Goal: Task Accomplishment & Management: Use online tool/utility

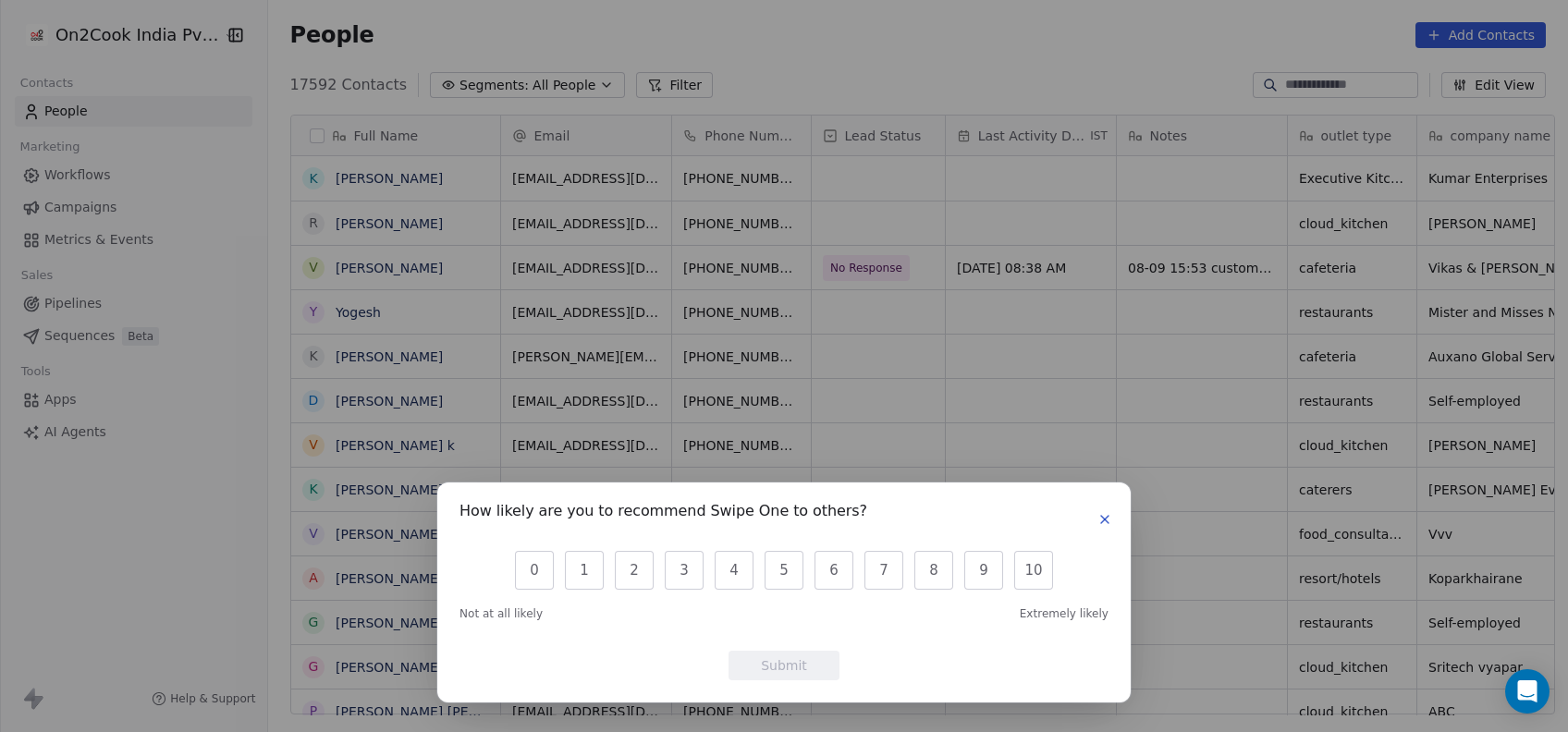
scroll to position [625, 1290]
click at [1028, 573] on button "10" at bounding box center [1034, 571] width 39 height 39
click at [786, 674] on button "Submit" at bounding box center [784, 666] width 111 height 30
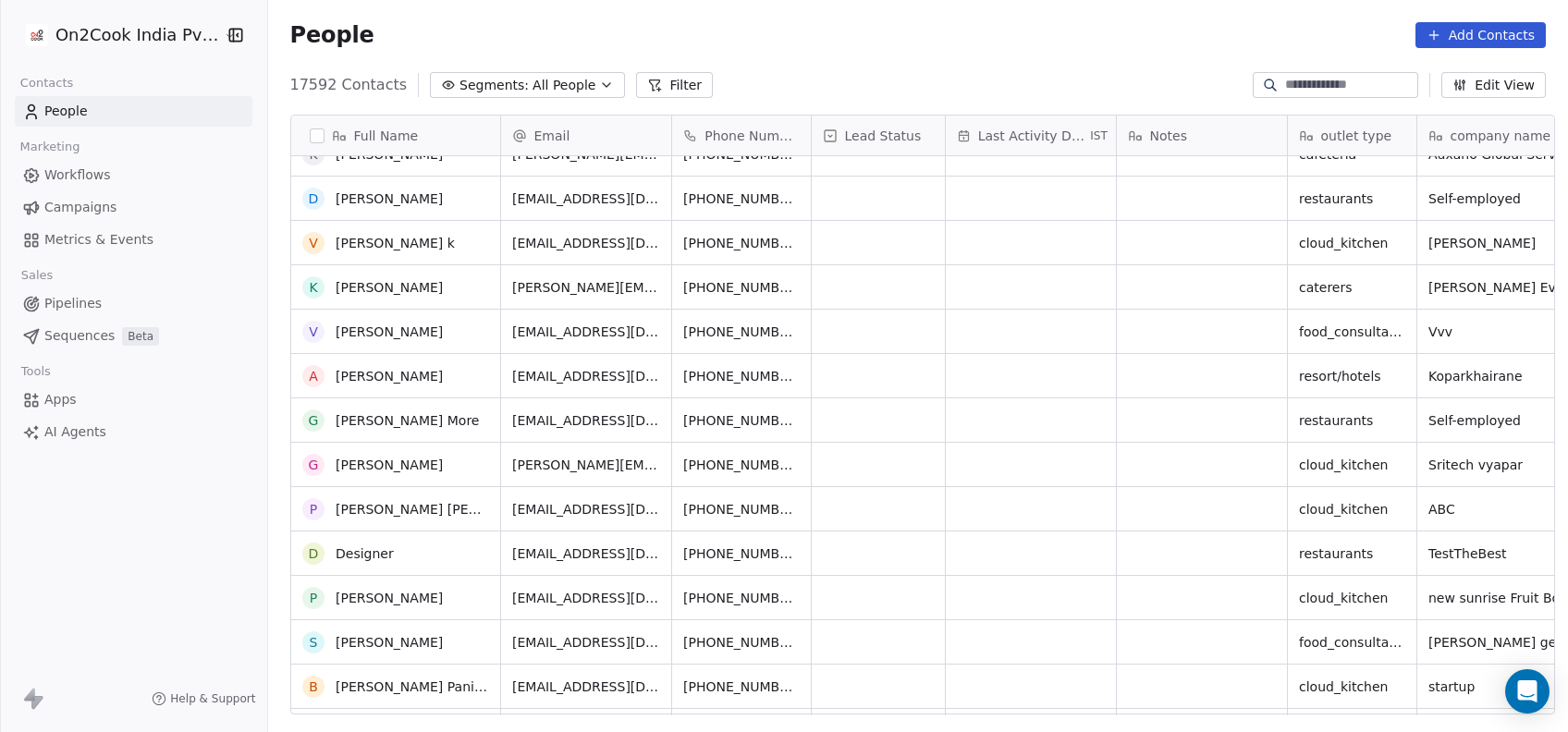
scroll to position [0, 0]
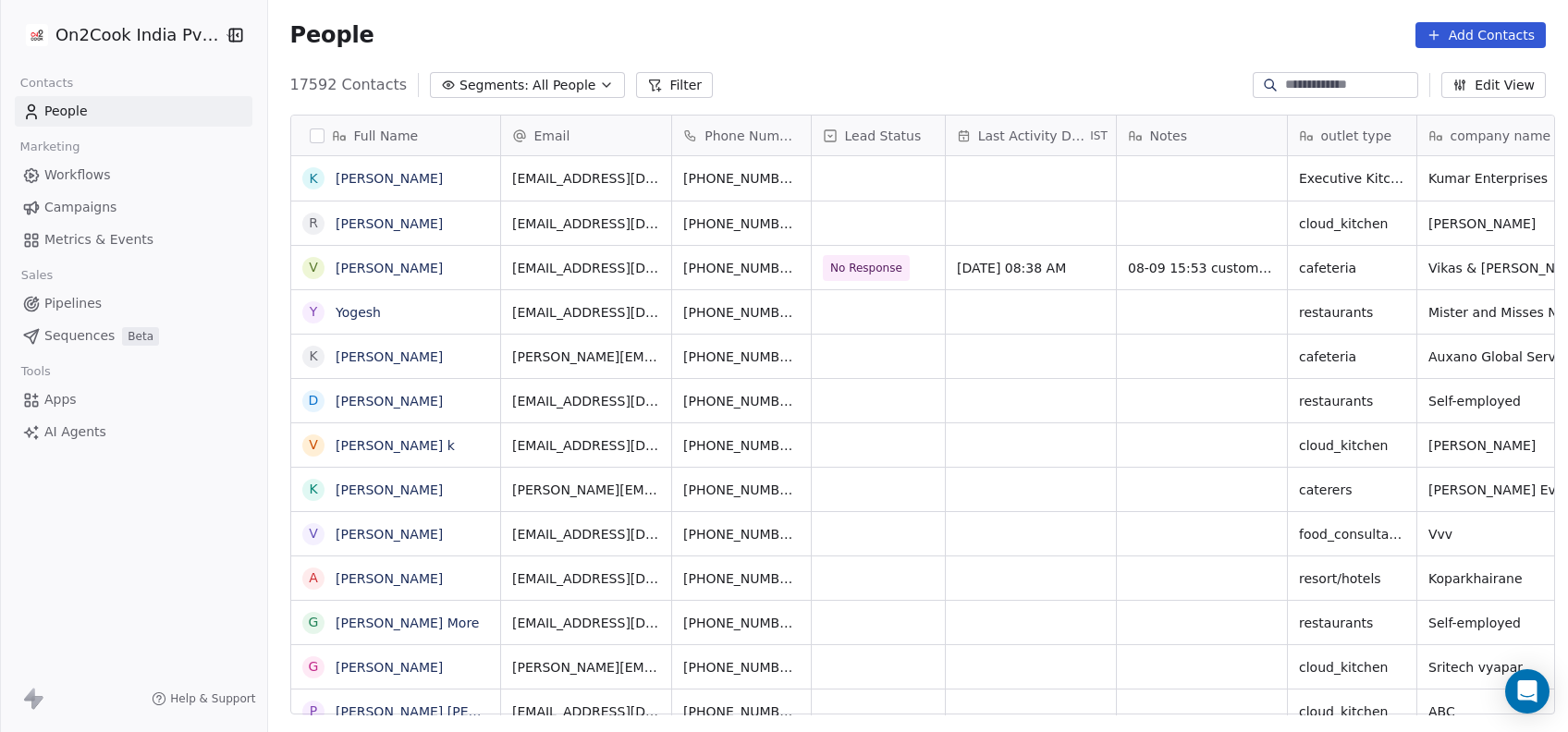
click at [651, 93] on button "Filter" at bounding box center [674, 85] width 76 height 26
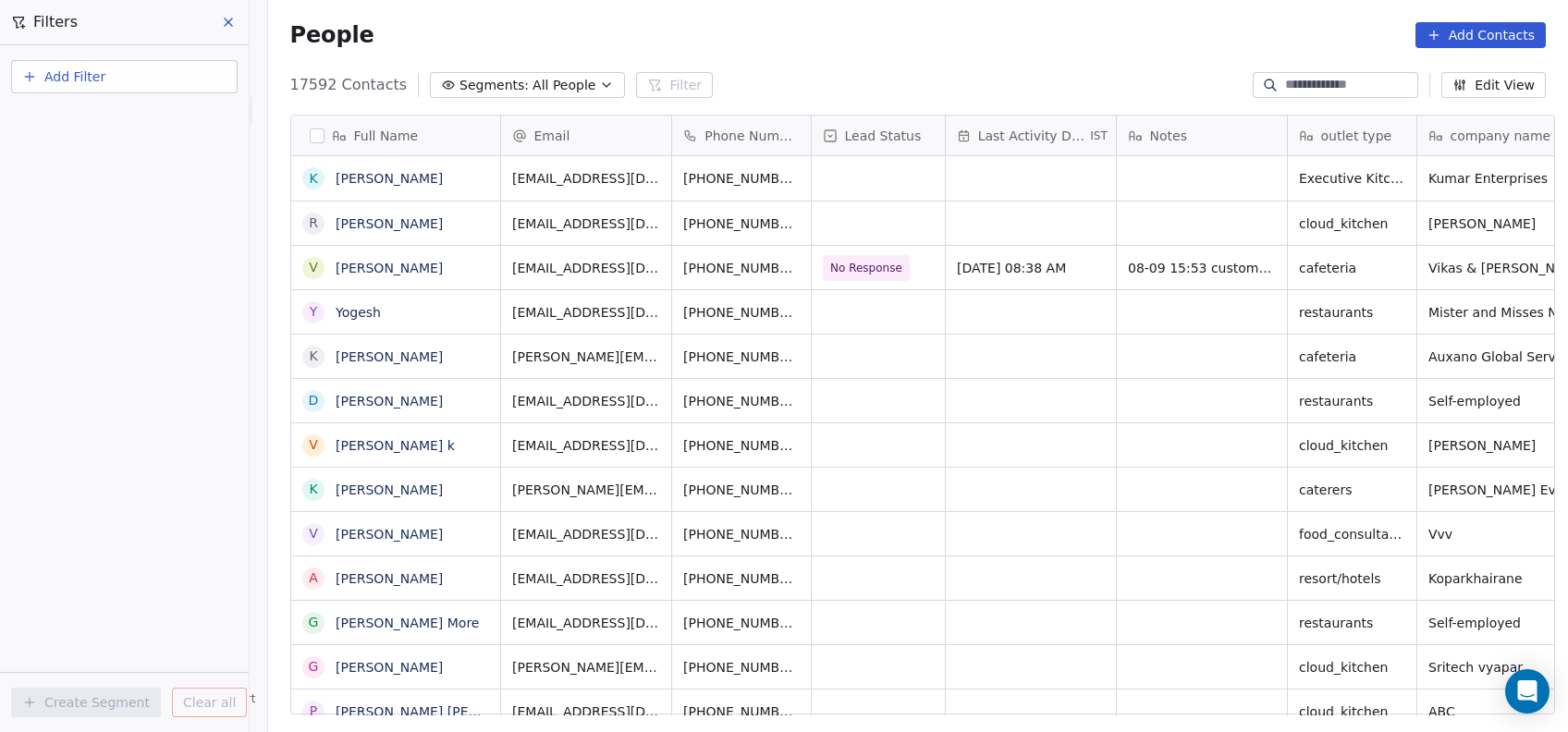
click at [177, 75] on button "Add Filter" at bounding box center [124, 76] width 227 height 34
click at [133, 131] on div "Contact properties" at bounding box center [124, 120] width 210 height 30
type input "***"
click at [85, 193] on div "Assignee" at bounding box center [124, 186] width 187 height 19
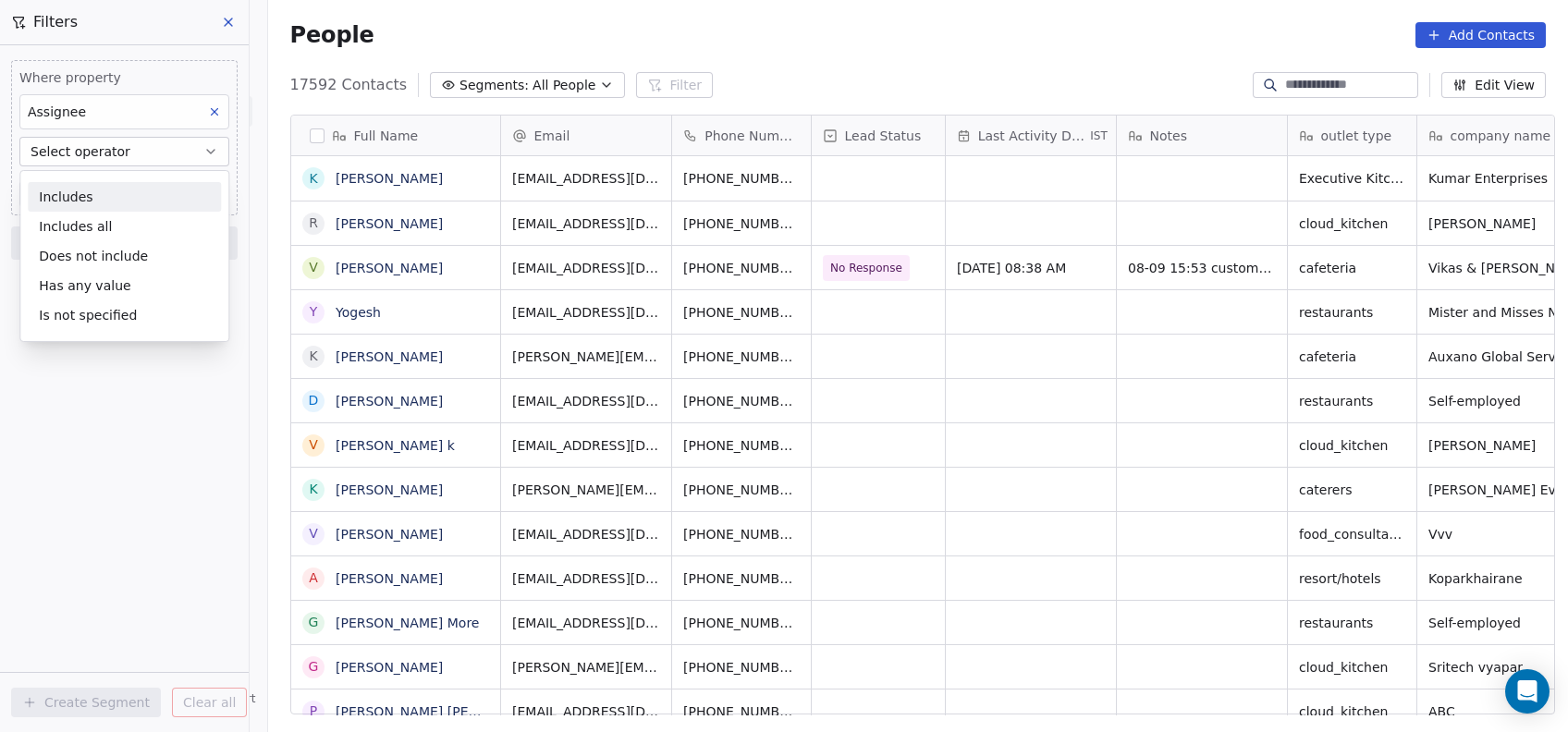
click at [103, 186] on div "Includes" at bounding box center [124, 197] width 193 height 30
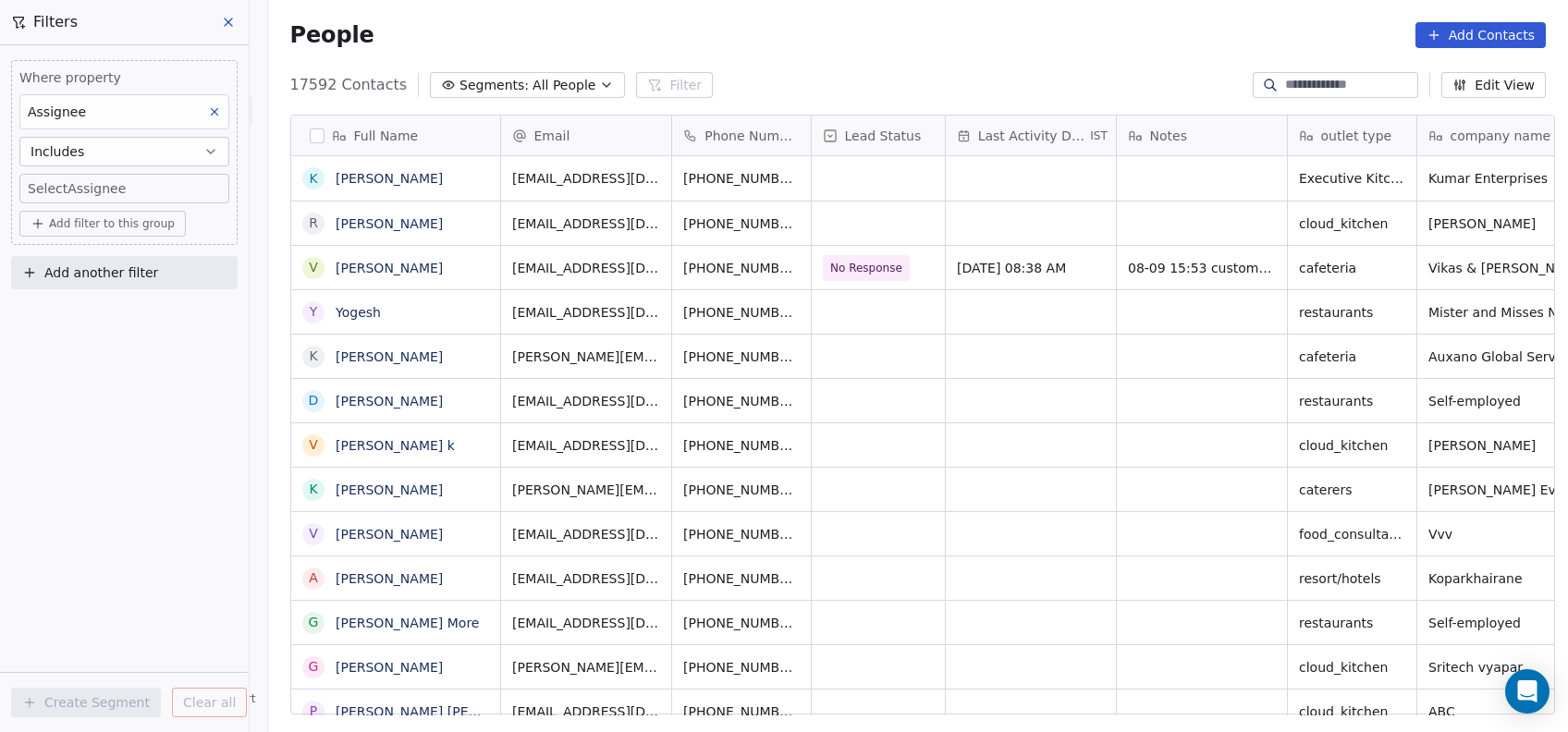
click at [103, 186] on body "On2Cook India Pvt. Ltd. Contacts People Marketing Workflows Campaigns Metrics &…" at bounding box center [784, 366] width 1568 height 732
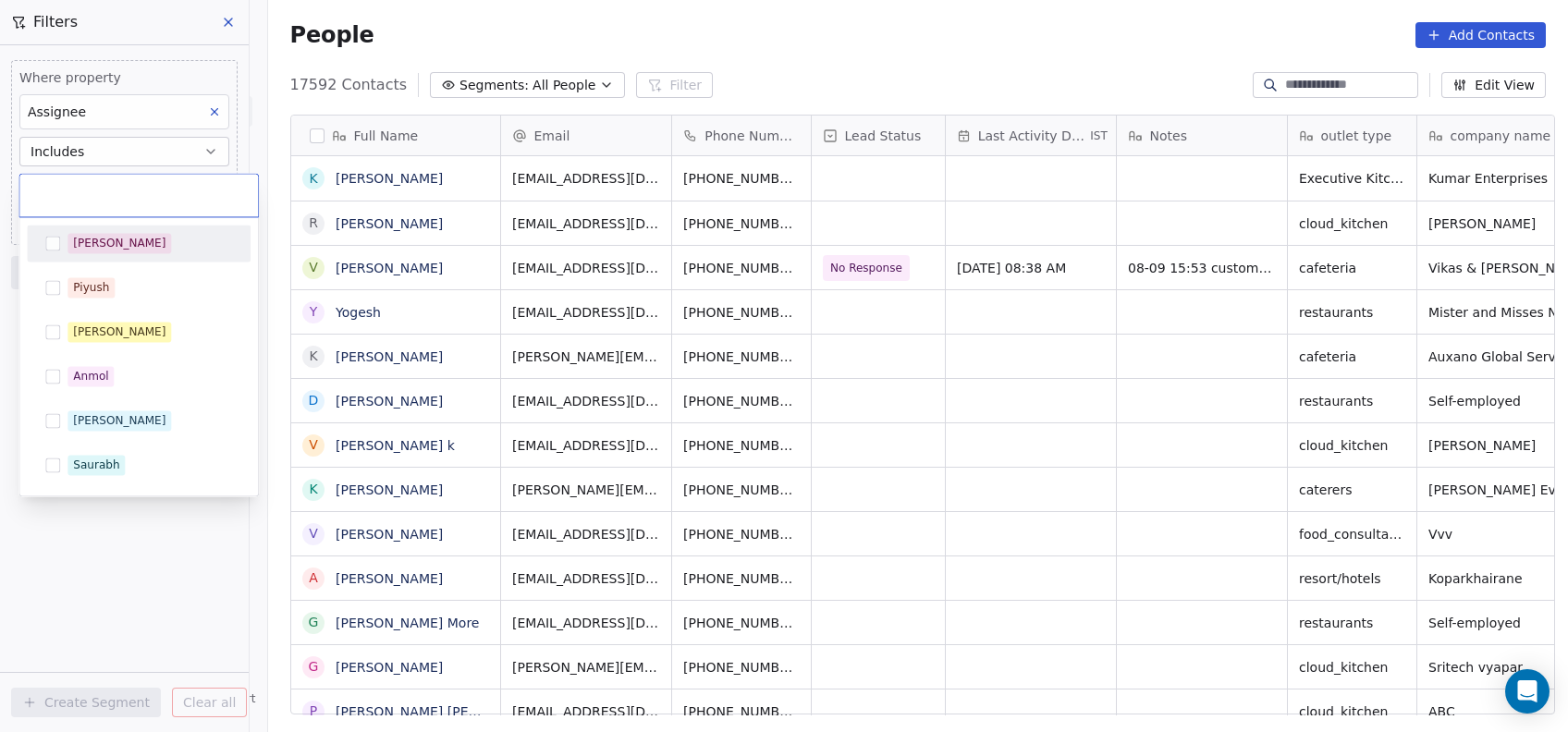
click at [103, 186] on input "text" at bounding box center [139, 195] width 216 height 21
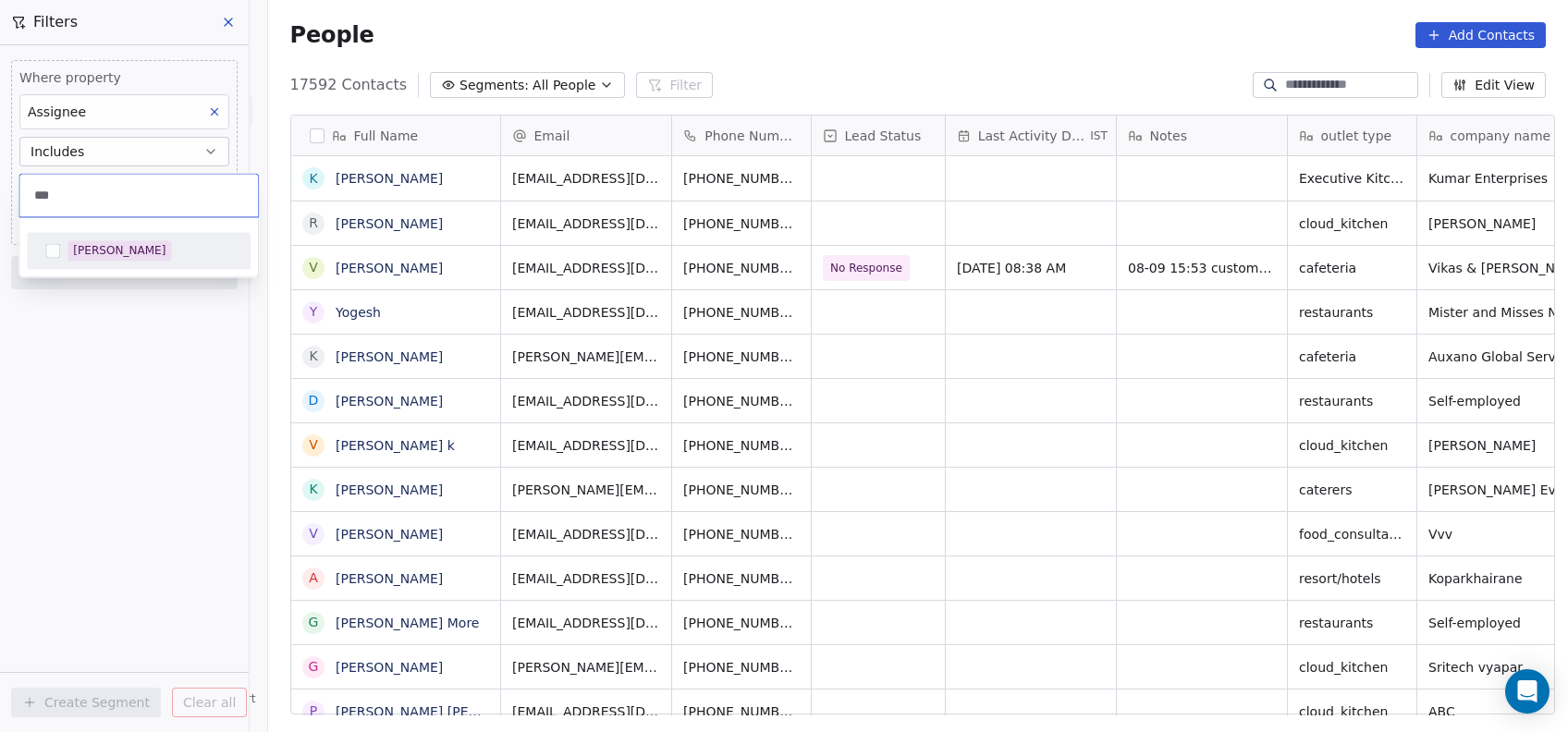
type input "***"
click at [85, 252] on div "[PERSON_NAME]" at bounding box center [118, 251] width 92 height 17
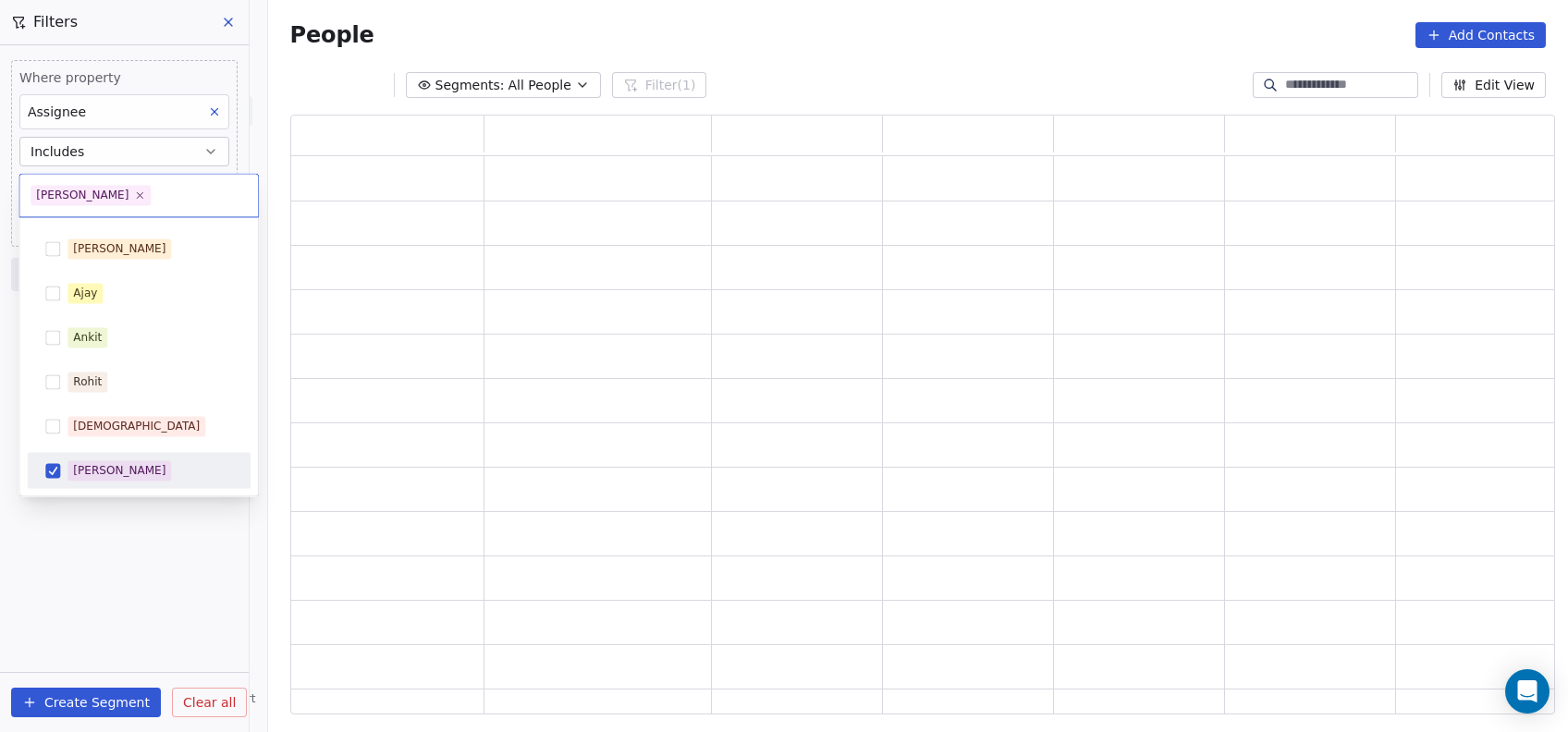
click at [124, 570] on html "On2Cook India Pvt. Ltd. Contacts People Marketing Workflows Campaigns Metrics &…" at bounding box center [784, 366] width 1568 height 732
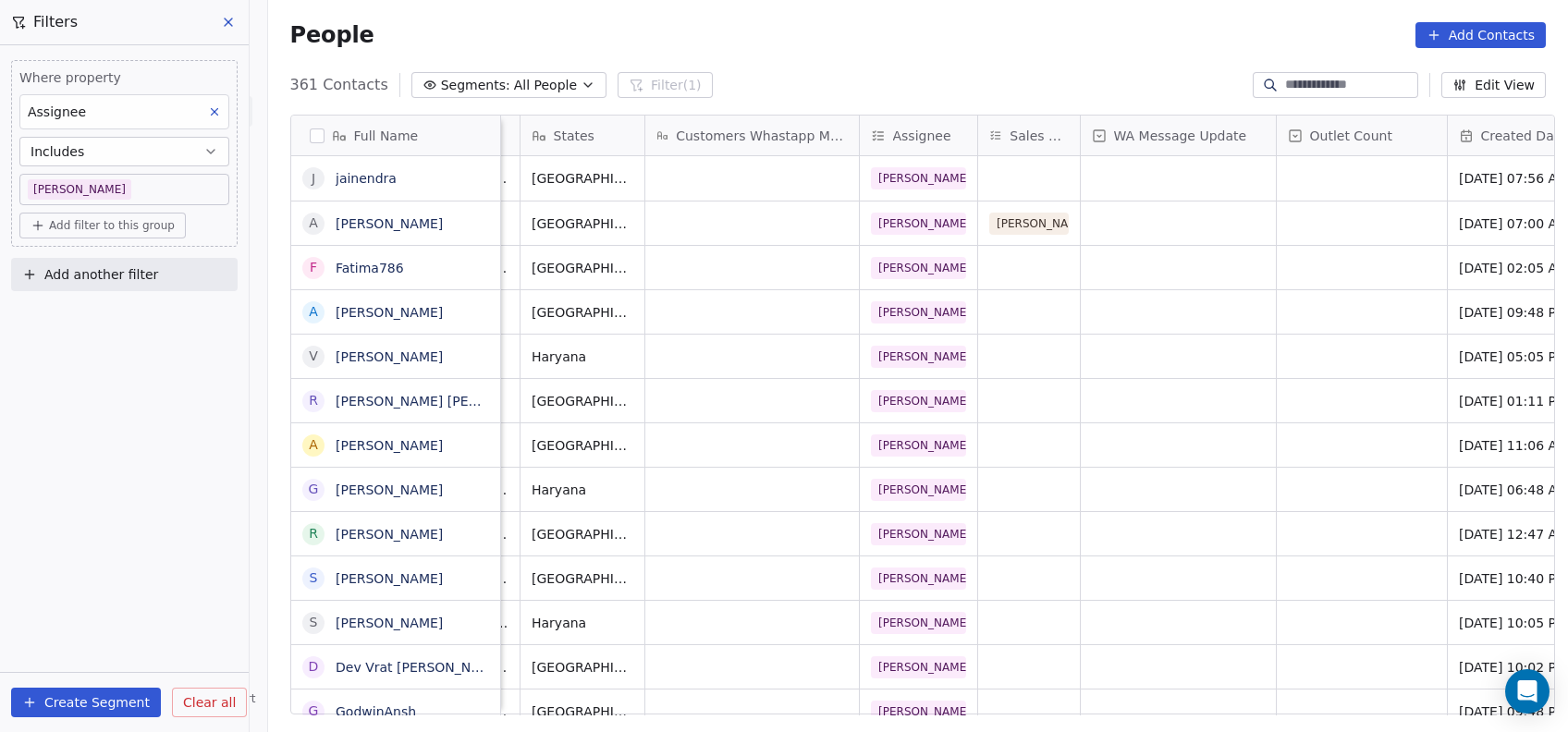
scroll to position [0, 1516]
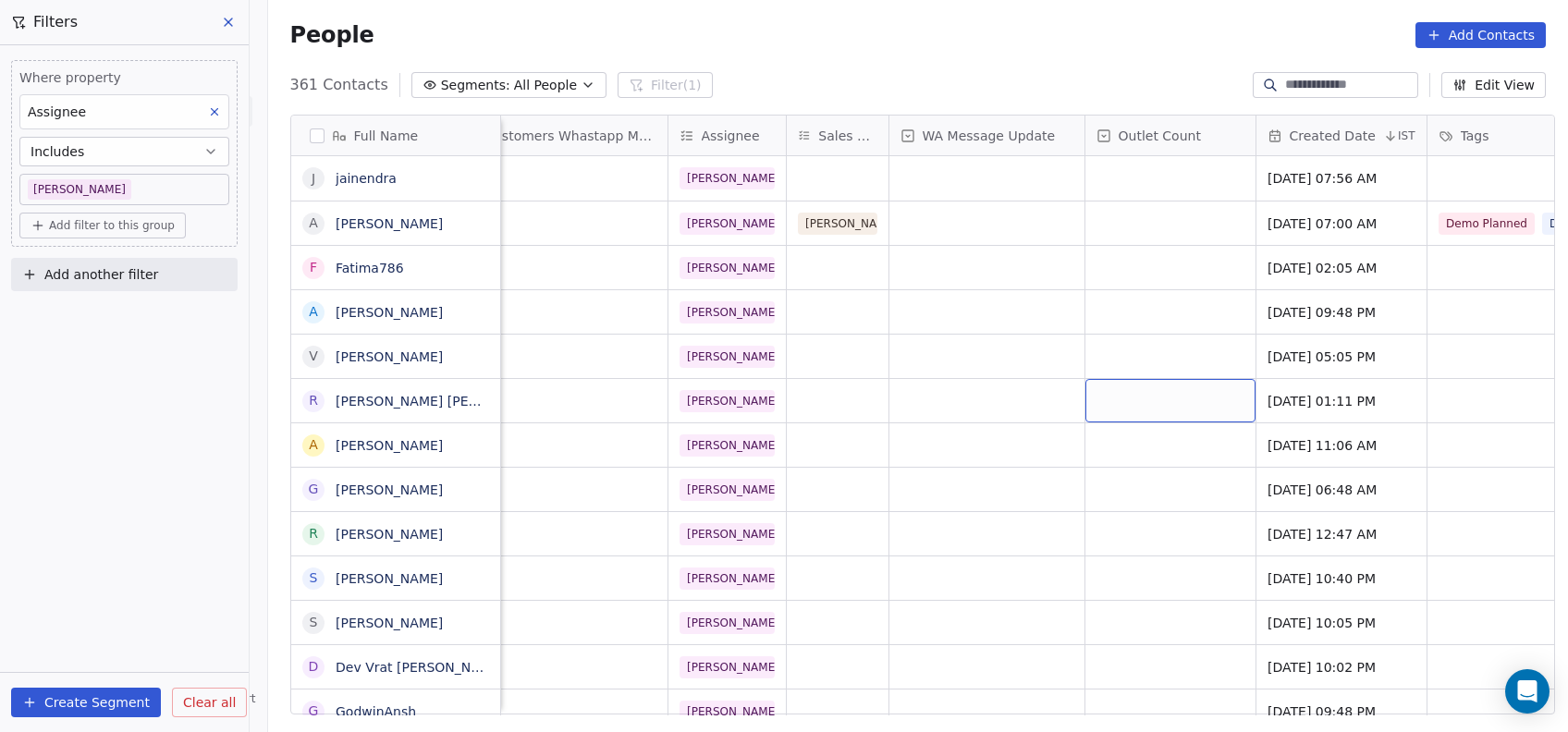
click at [1189, 384] on div "grid" at bounding box center [1171, 400] width 170 height 44
click at [1160, 409] on div "grid" at bounding box center [1171, 400] width 170 height 44
click at [1159, 396] on div "grid" at bounding box center [1171, 400] width 170 height 44
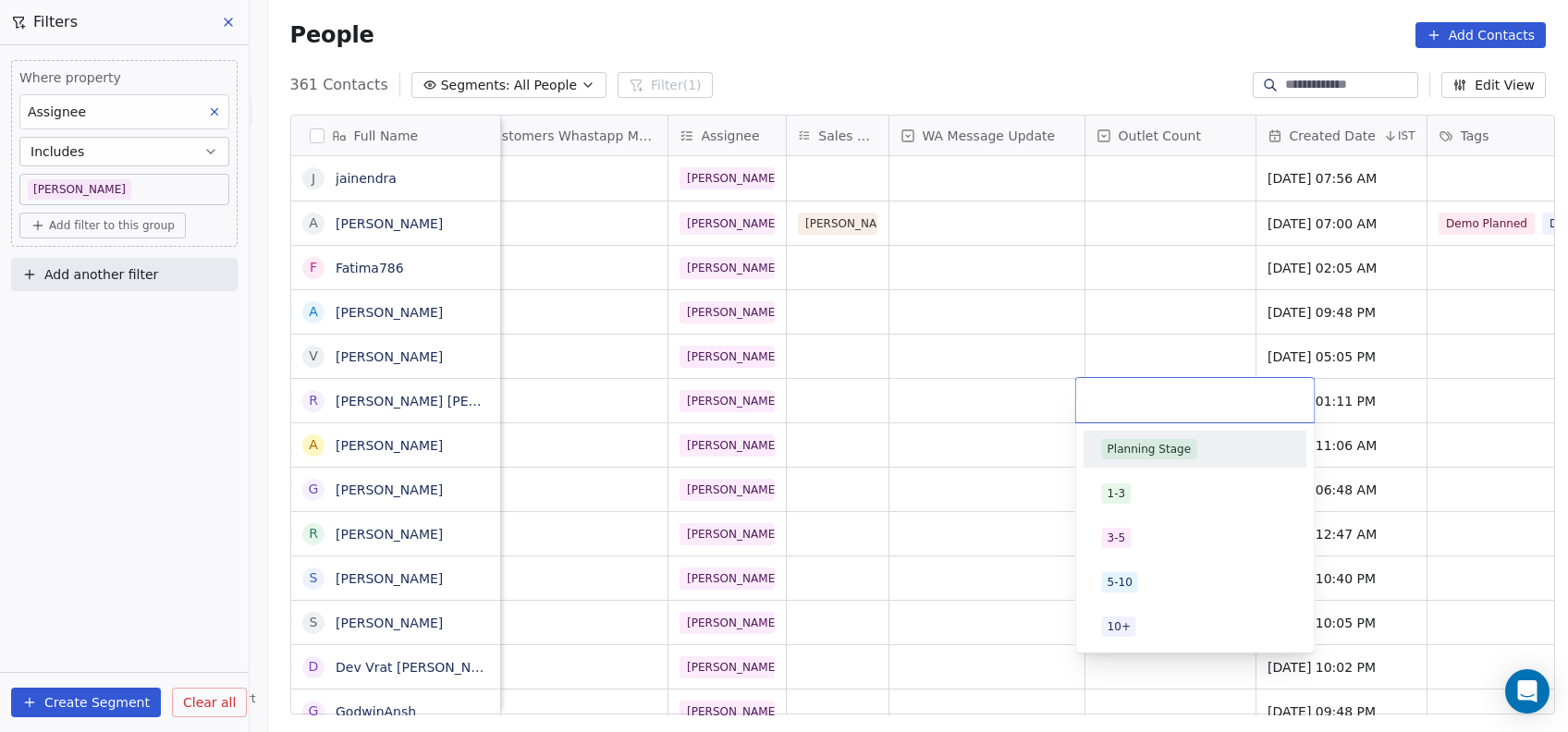
click at [841, 435] on html "On2Cook India Pvt. Ltd. Contacts People Marketing Workflows Campaigns Metrics &…" at bounding box center [784, 366] width 1568 height 732
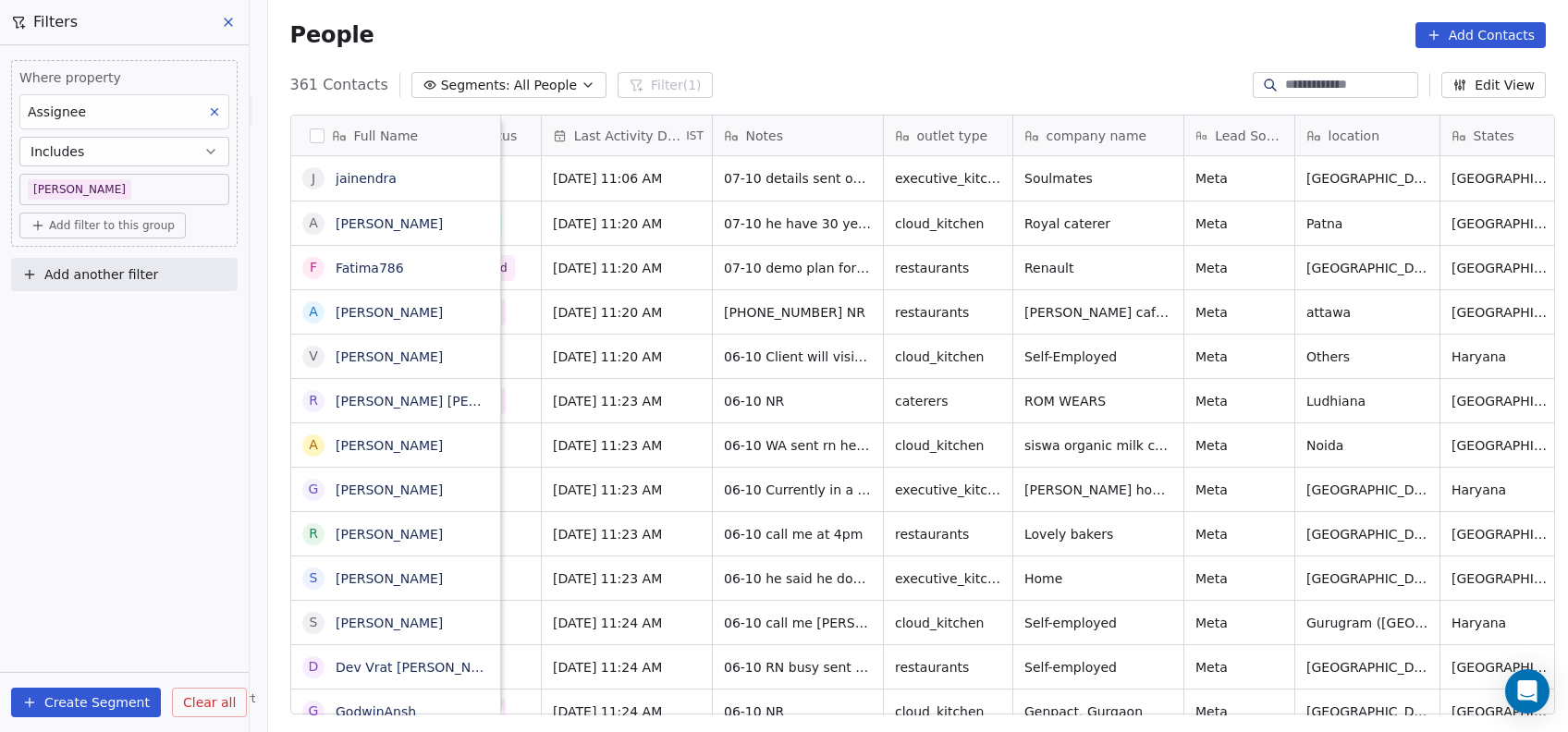
scroll to position [0, 0]
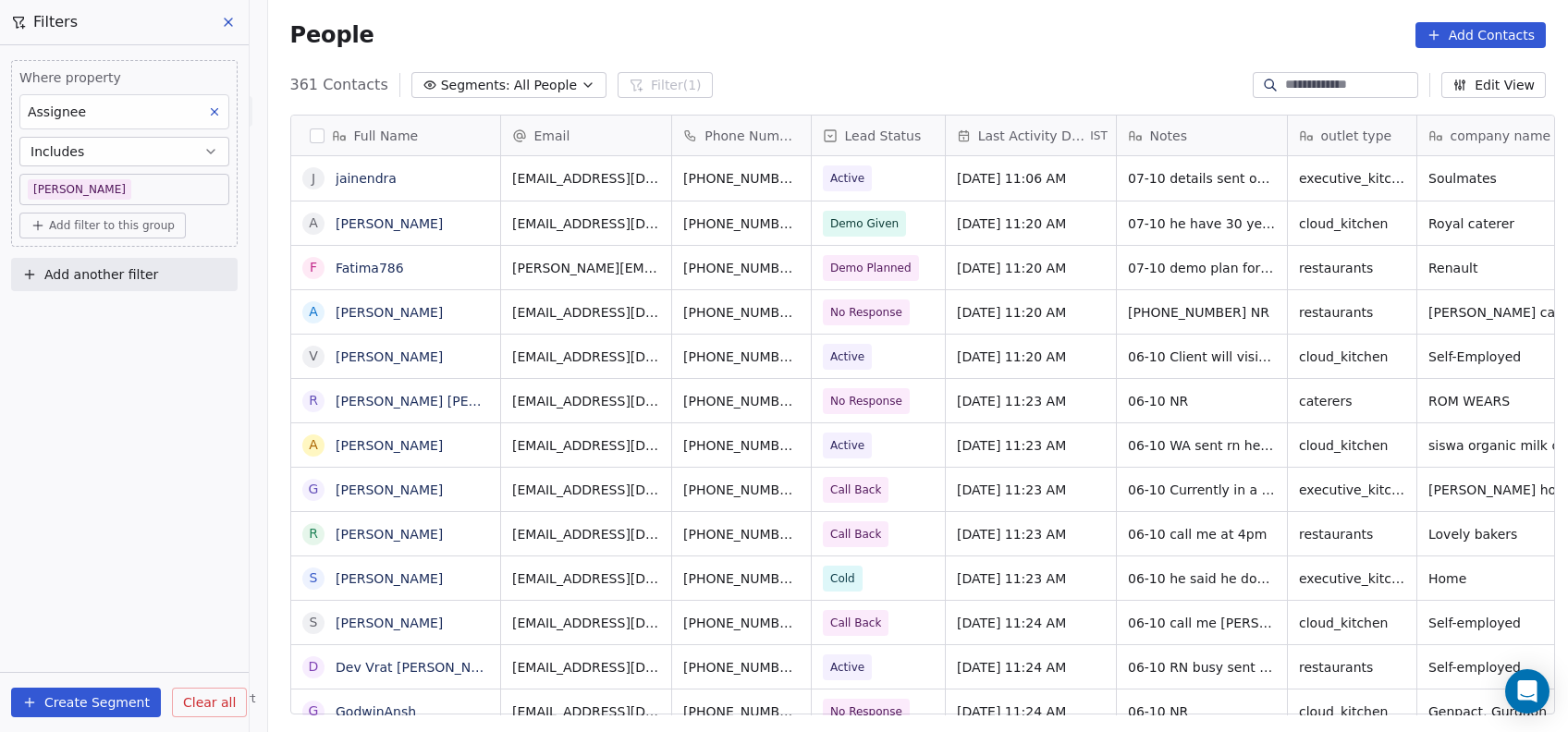
click at [871, 143] on span "Lead Status" at bounding box center [883, 136] width 76 height 19
click at [705, 186] on html "On2Cook India Pvt. Ltd. Contacts People Marketing Workflows Campaigns Metrics &…" at bounding box center [784, 366] width 1568 height 732
click at [150, 284] on button "Add another filter" at bounding box center [124, 275] width 227 height 34
click at [142, 318] on div "Contact properties" at bounding box center [124, 317] width 187 height 20
type input "****"
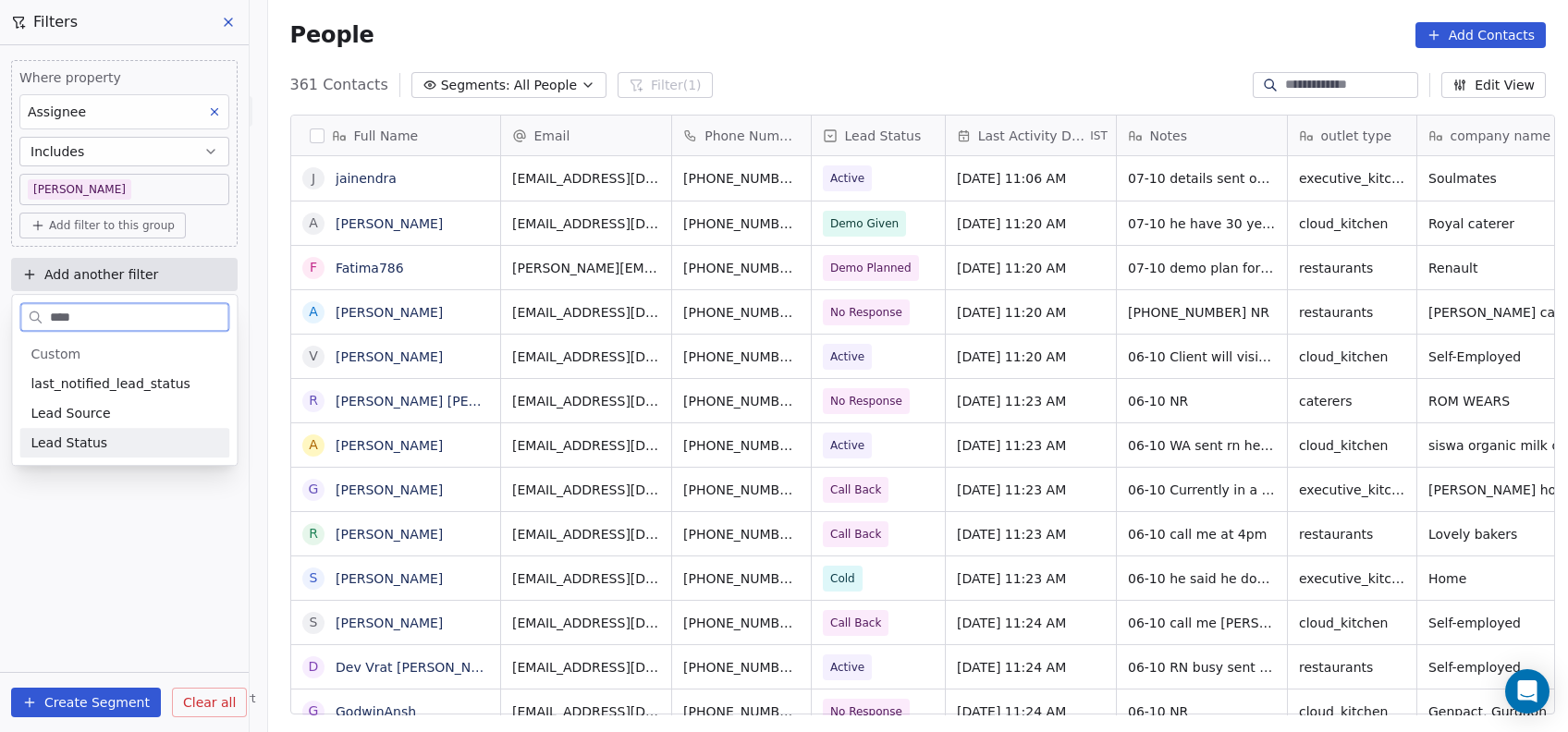
click at [118, 449] on div "Lead Status" at bounding box center [124, 443] width 187 height 19
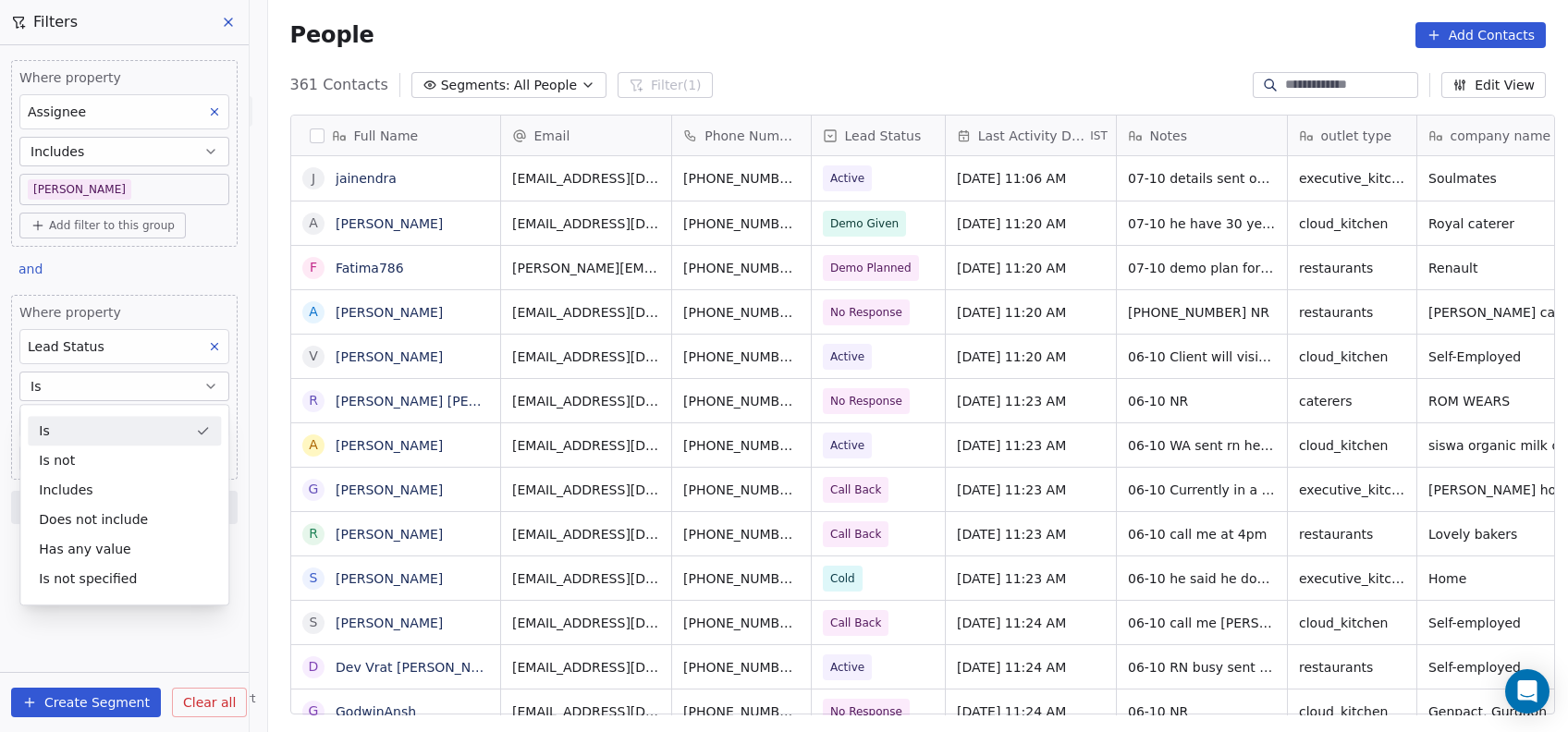
click at [118, 449] on div "Is not" at bounding box center [124, 461] width 193 height 30
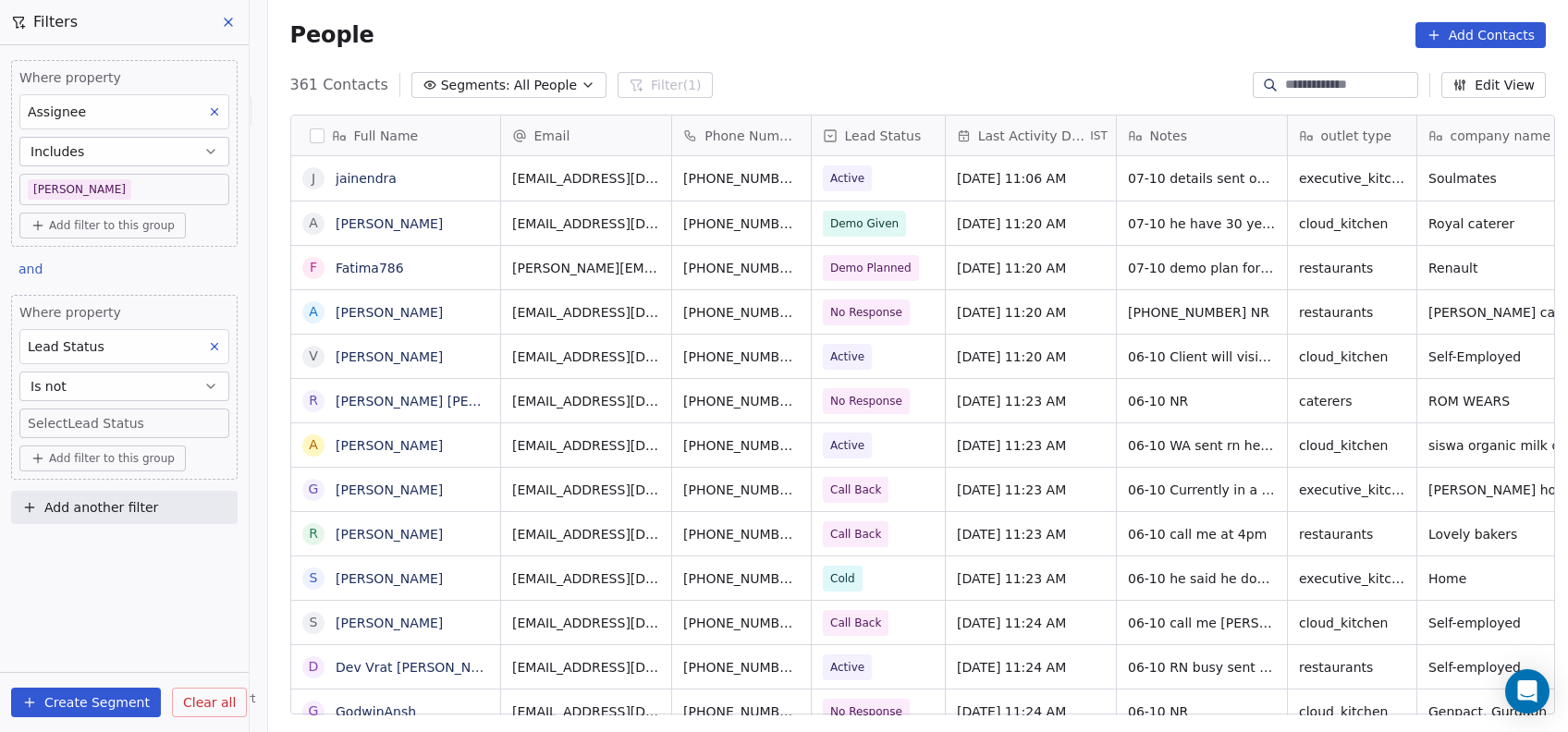
click at [153, 419] on body "On2Cook India Pvt. Ltd. Contacts People Marketing Workflows Campaigns Metrics &…" at bounding box center [784, 366] width 1568 height 732
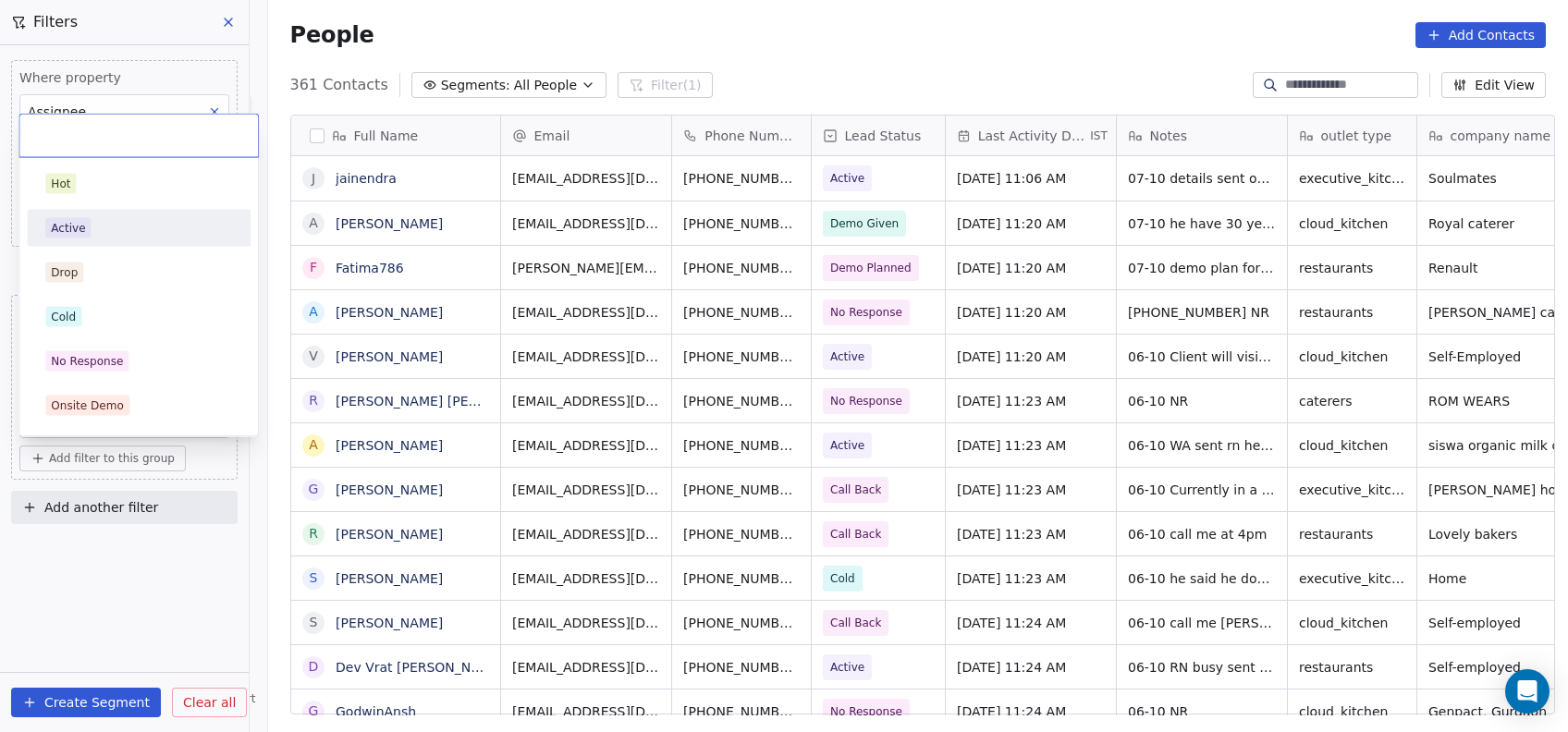
click at [118, 218] on div "Active" at bounding box center [139, 228] width 187 height 21
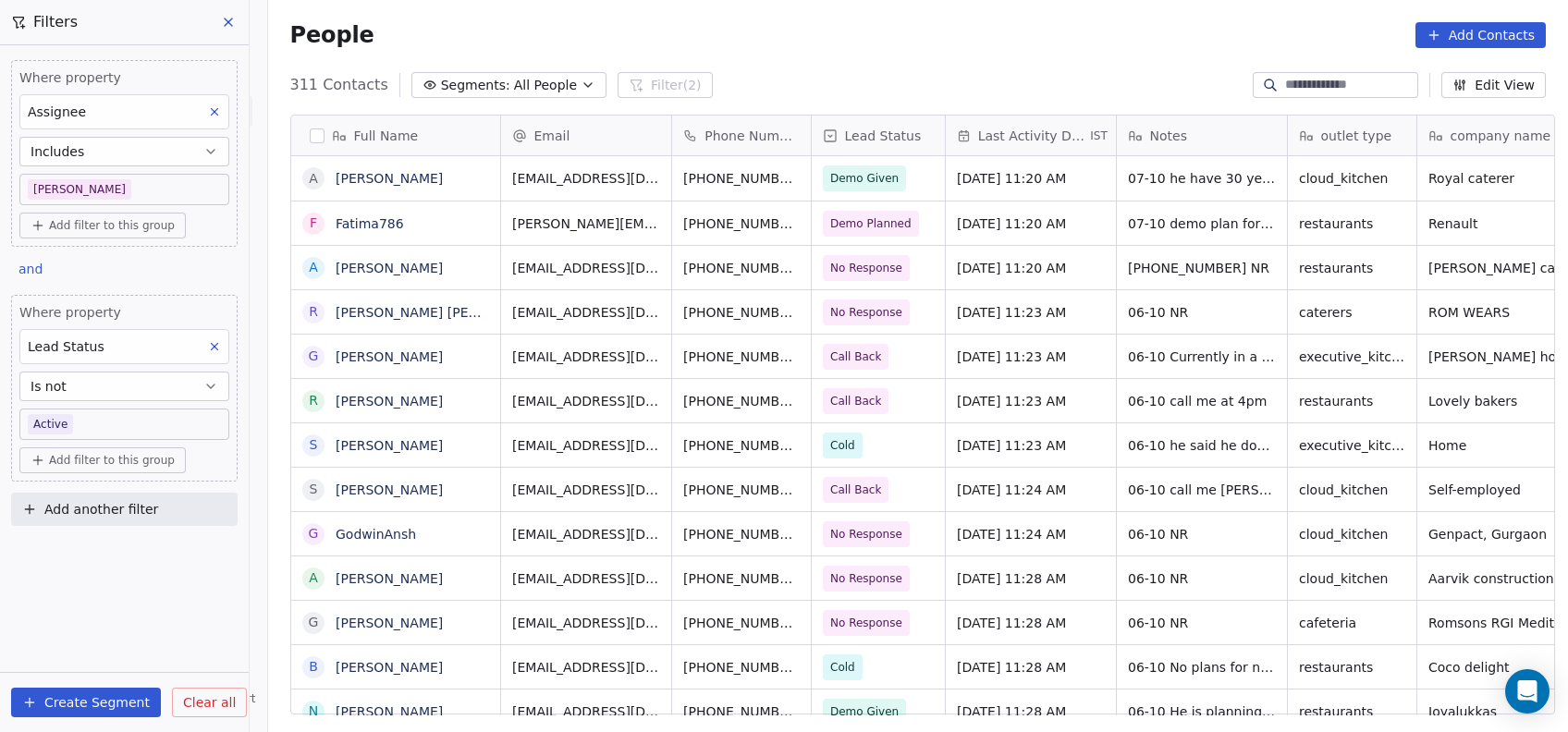
scroll to position [625, 1290]
click at [168, 384] on button "Is not" at bounding box center [124, 387] width 210 height 30
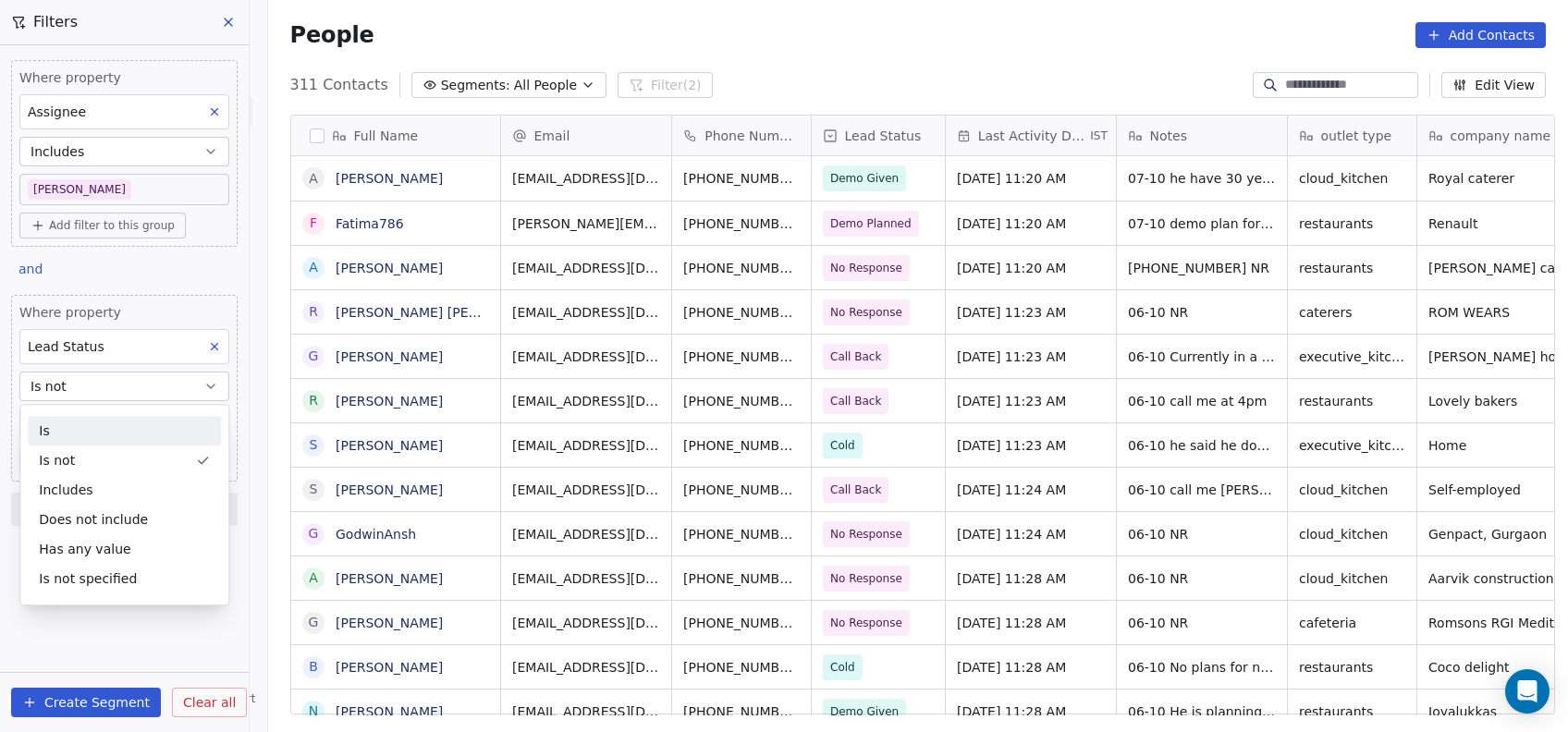
click at [160, 426] on div "Is" at bounding box center [124, 431] width 193 height 30
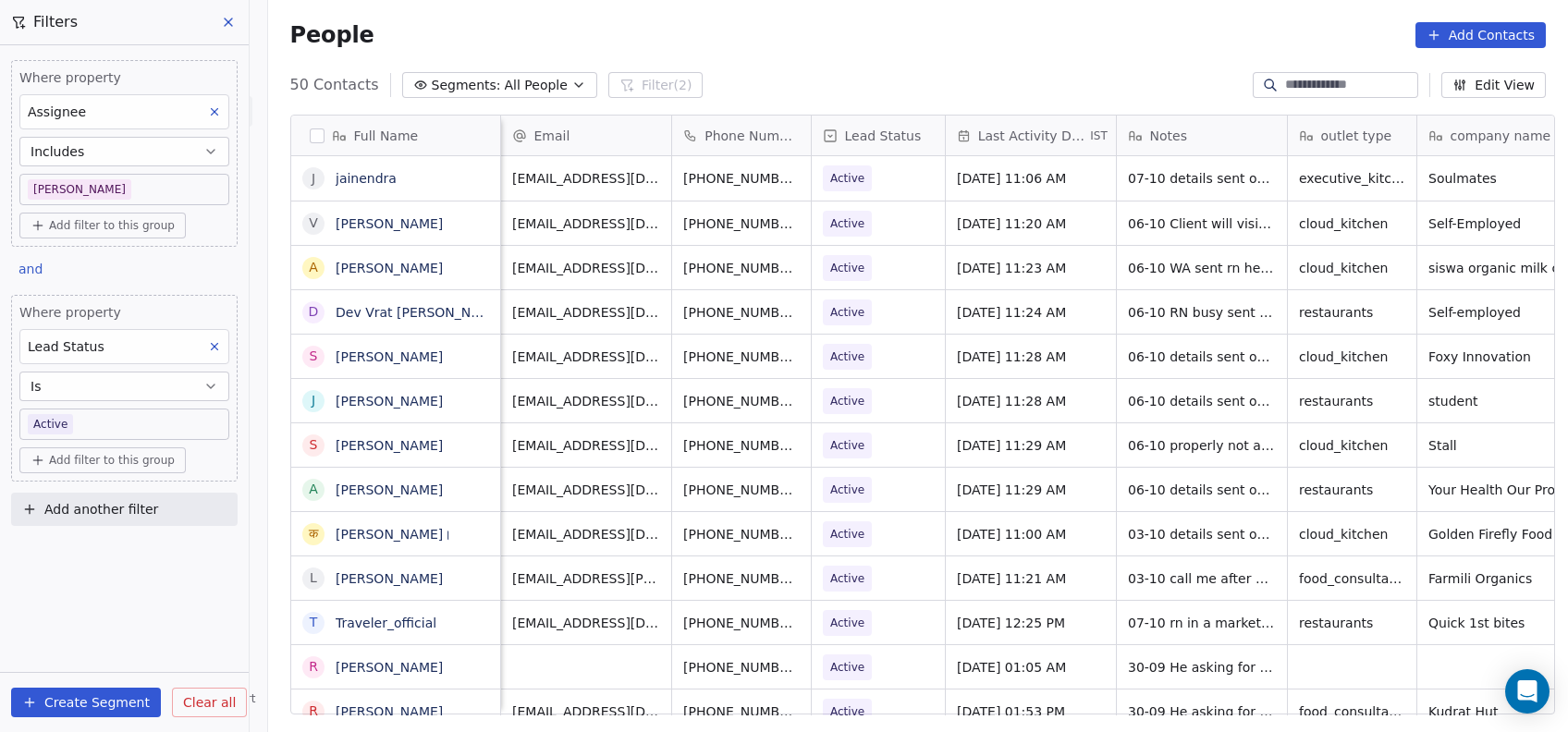
scroll to position [0, 4]
